Goal: Task Accomplishment & Management: Manage account settings

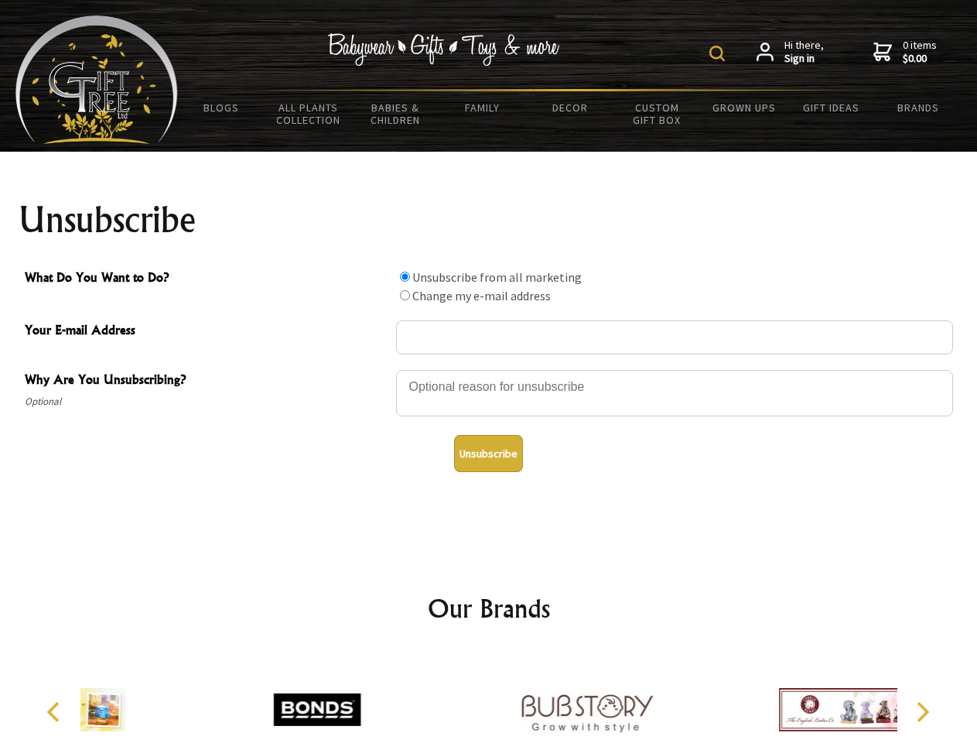
click at [720, 53] on img at bounding box center [717, 53] width 15 height 15
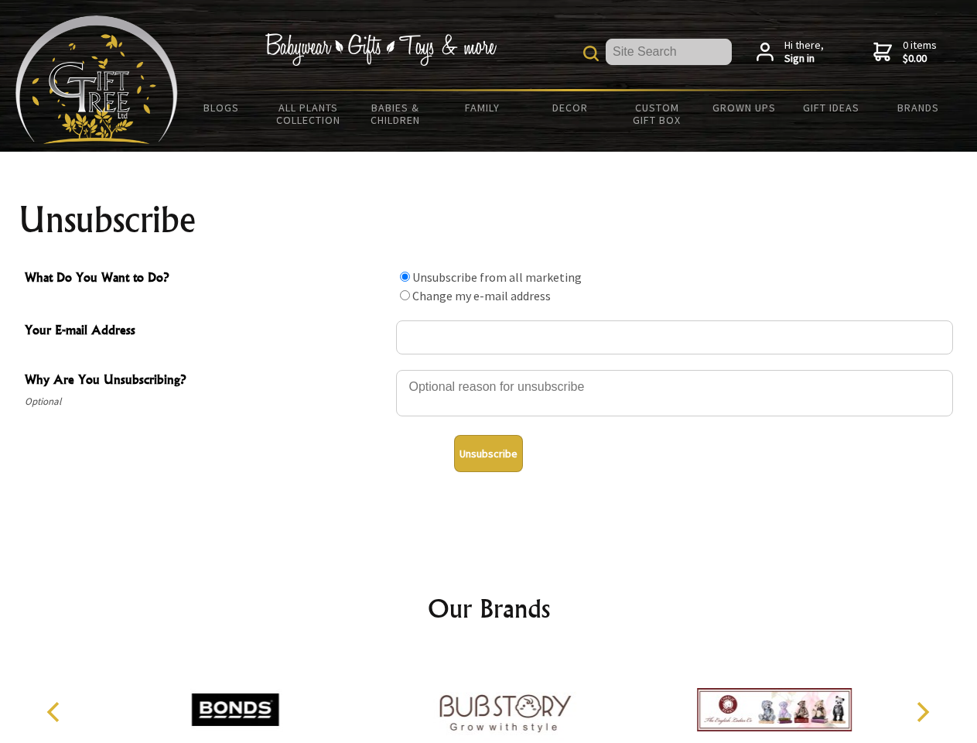
click at [489, 369] on div at bounding box center [674, 395] width 557 height 54
click at [405, 276] on input "What Do You Want to Do?" at bounding box center [405, 277] width 10 height 10
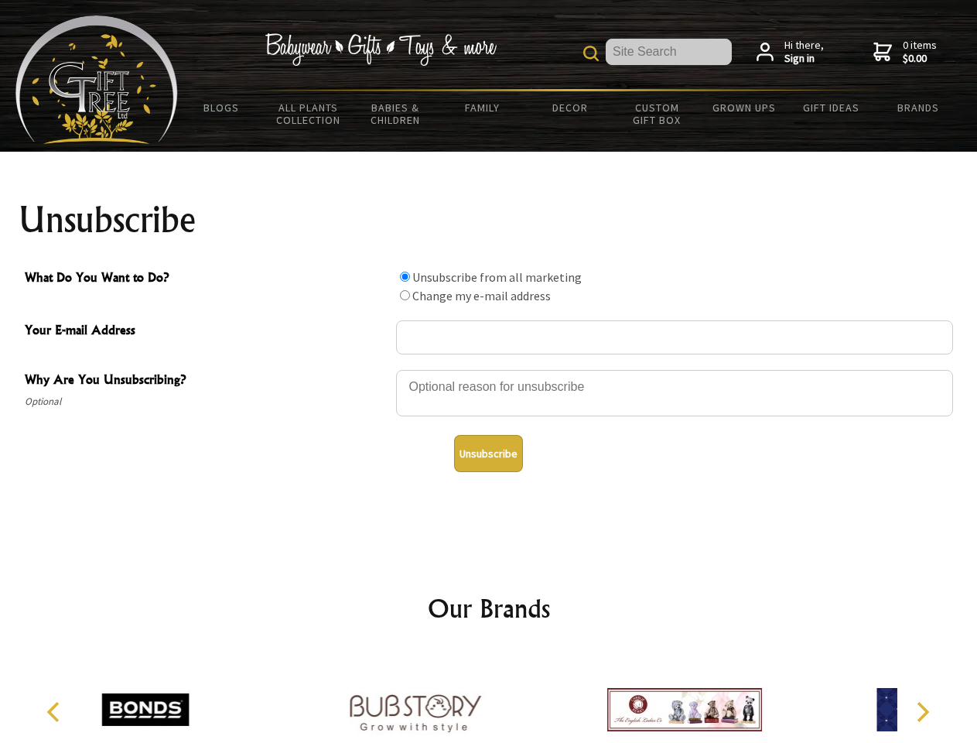
click at [405, 295] on input "What Do You Want to Do?" at bounding box center [405, 295] width 10 height 10
radio input "true"
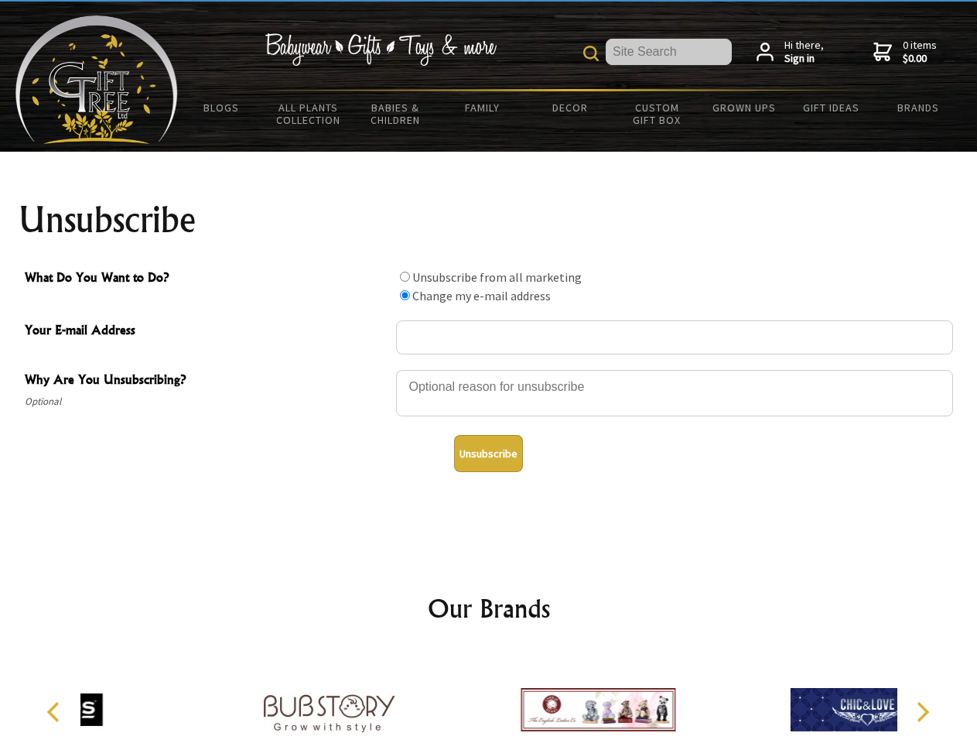
click at [488, 453] on button "Unsubscribe" at bounding box center [488, 453] width 69 height 37
click at [489, 697] on div at bounding box center [598, 712] width 269 height 121
click at [56, 712] on icon "Previous" at bounding box center [55, 712] width 20 height 20
click at [922, 712] on icon "Next" at bounding box center [922, 712] width 20 height 20
